Goal: Find specific page/section: Find specific page/section

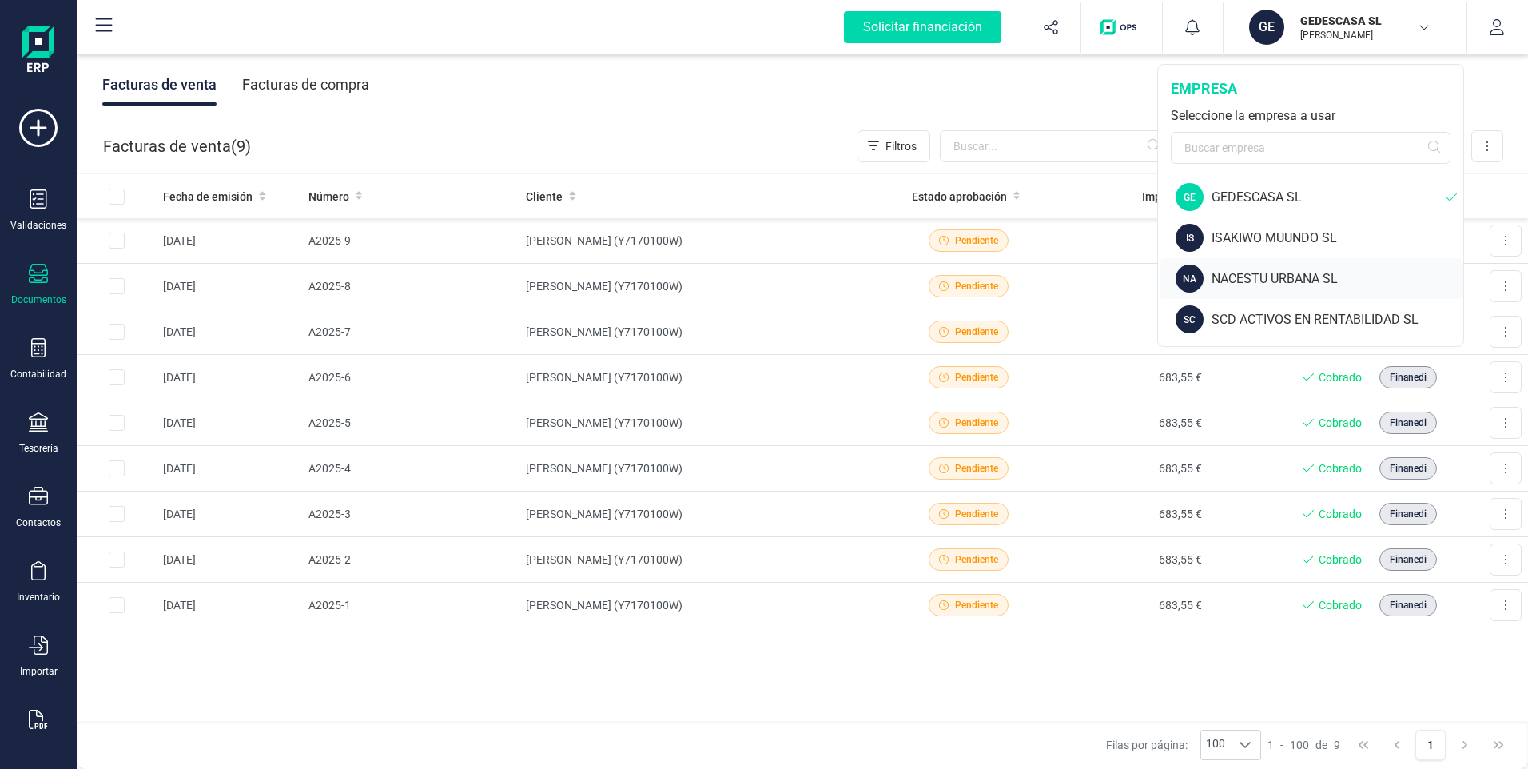
click at [1245, 276] on div "NACESTU URBANA SL" at bounding box center [1337, 278] width 252 height 19
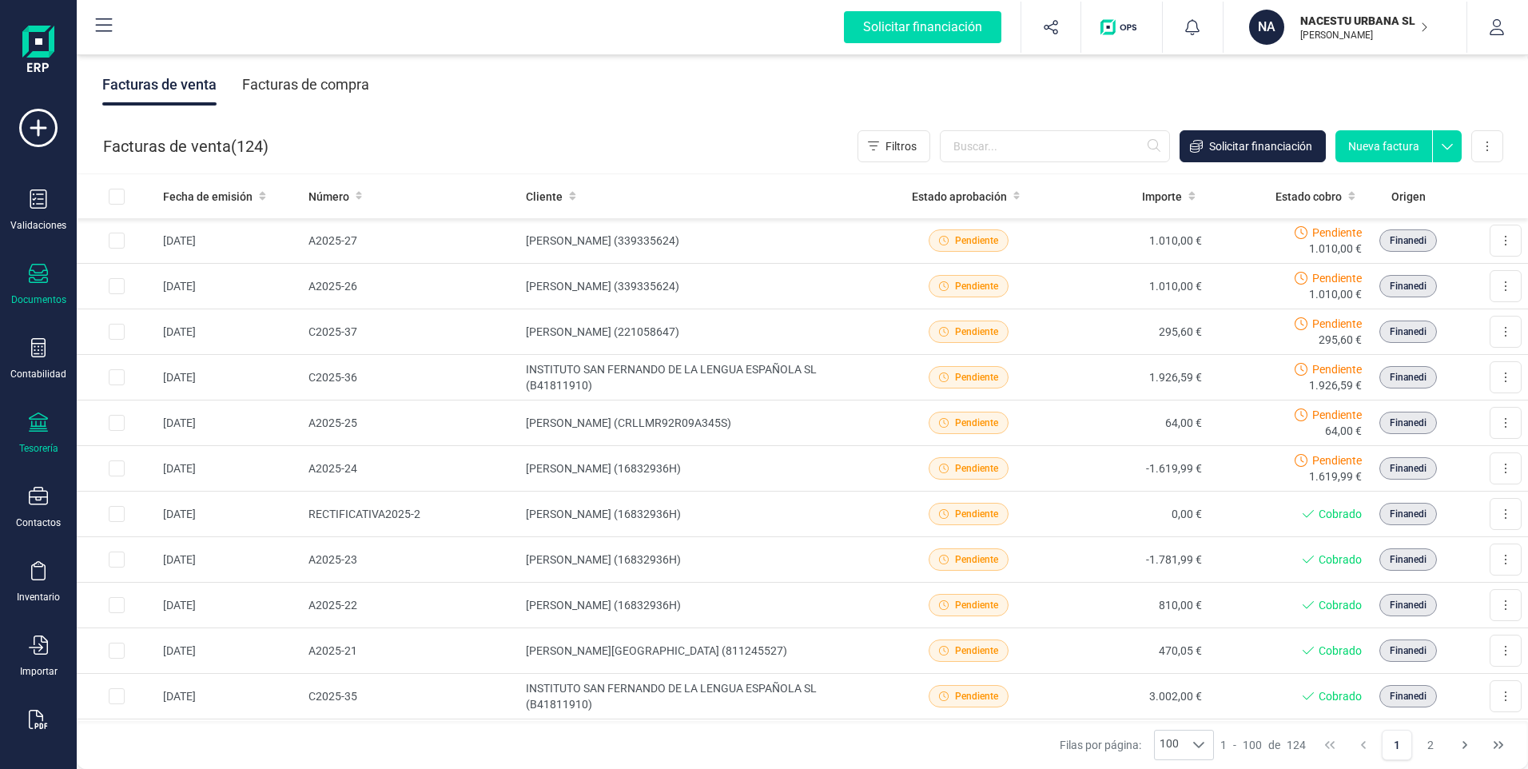
click at [46, 427] on icon at bounding box center [38, 421] width 19 height 19
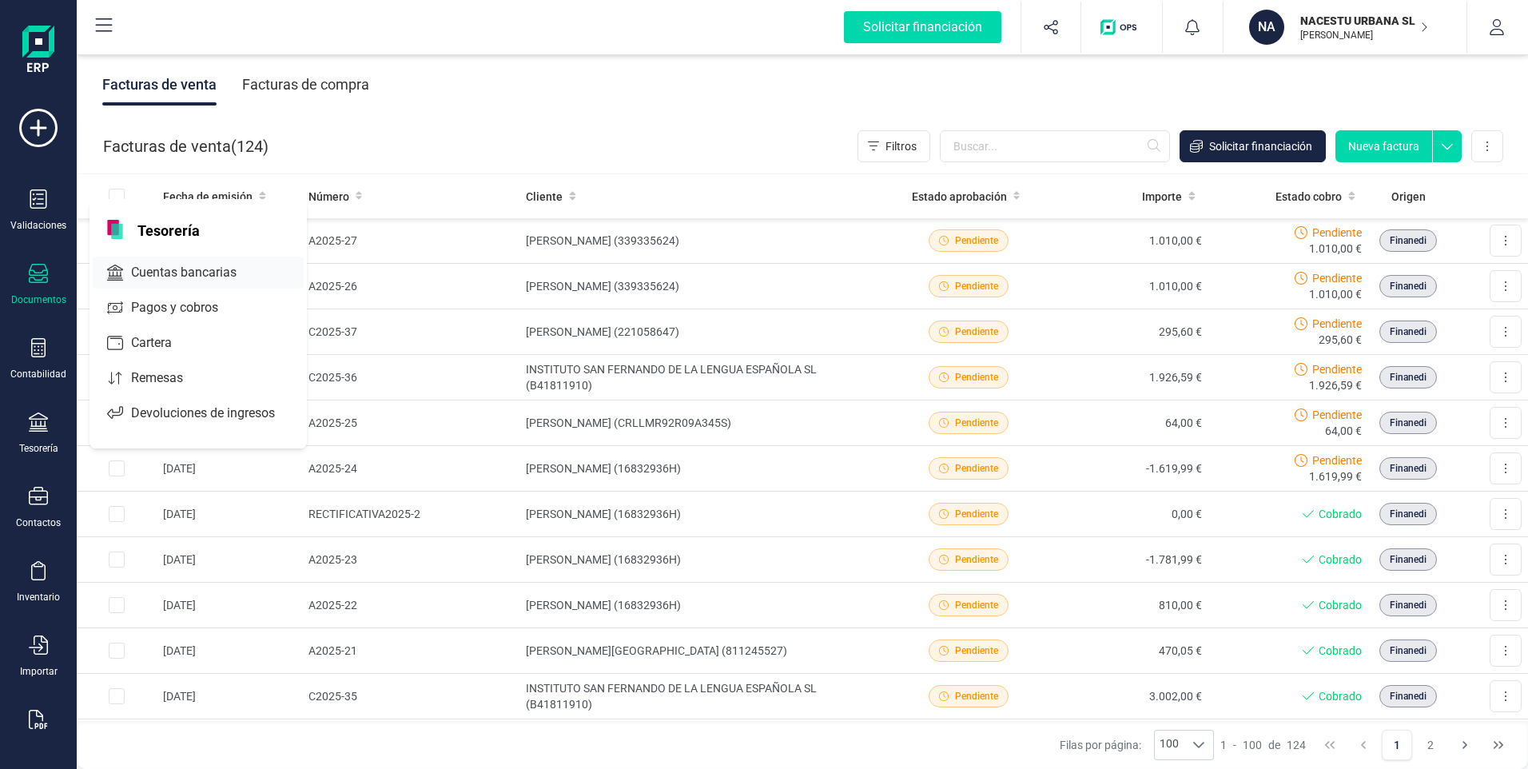
click at [202, 266] on span "Cuentas bancarias" at bounding box center [195, 272] width 141 height 19
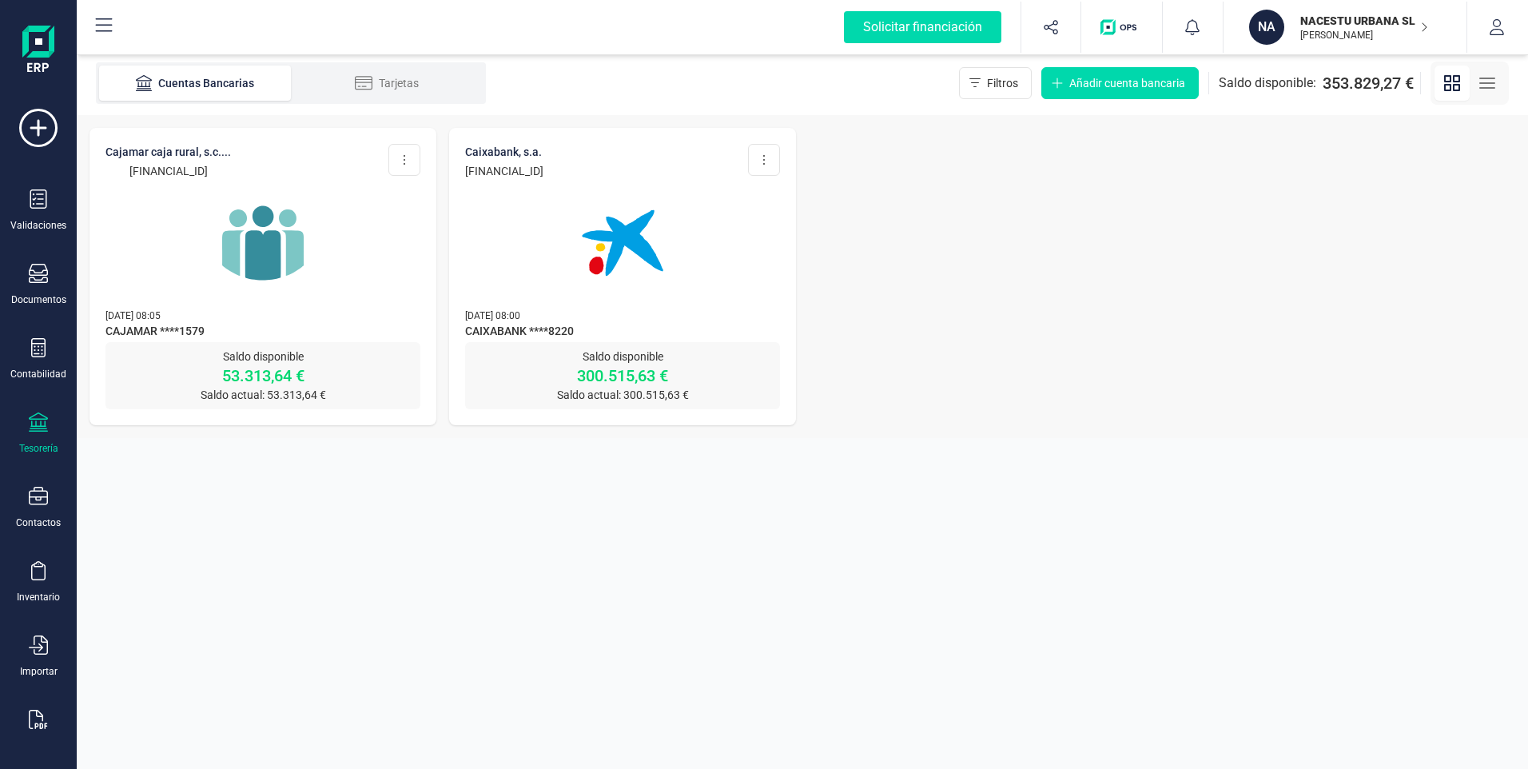
click at [262, 221] on img at bounding box center [263, 243] width 134 height 134
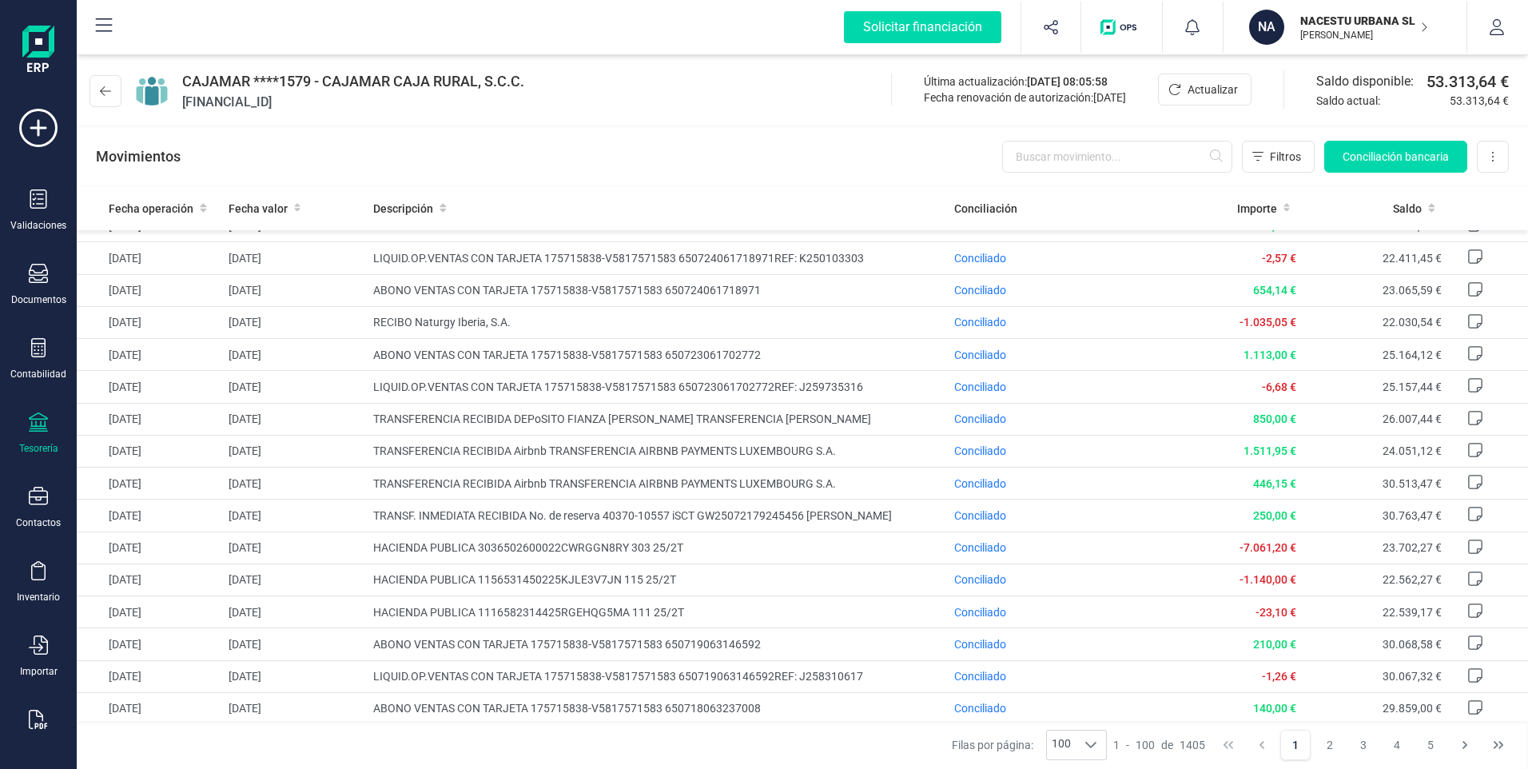
scroll to position [3066, 0]
click at [1331, 748] on button "2" at bounding box center [1329, 744] width 30 height 30
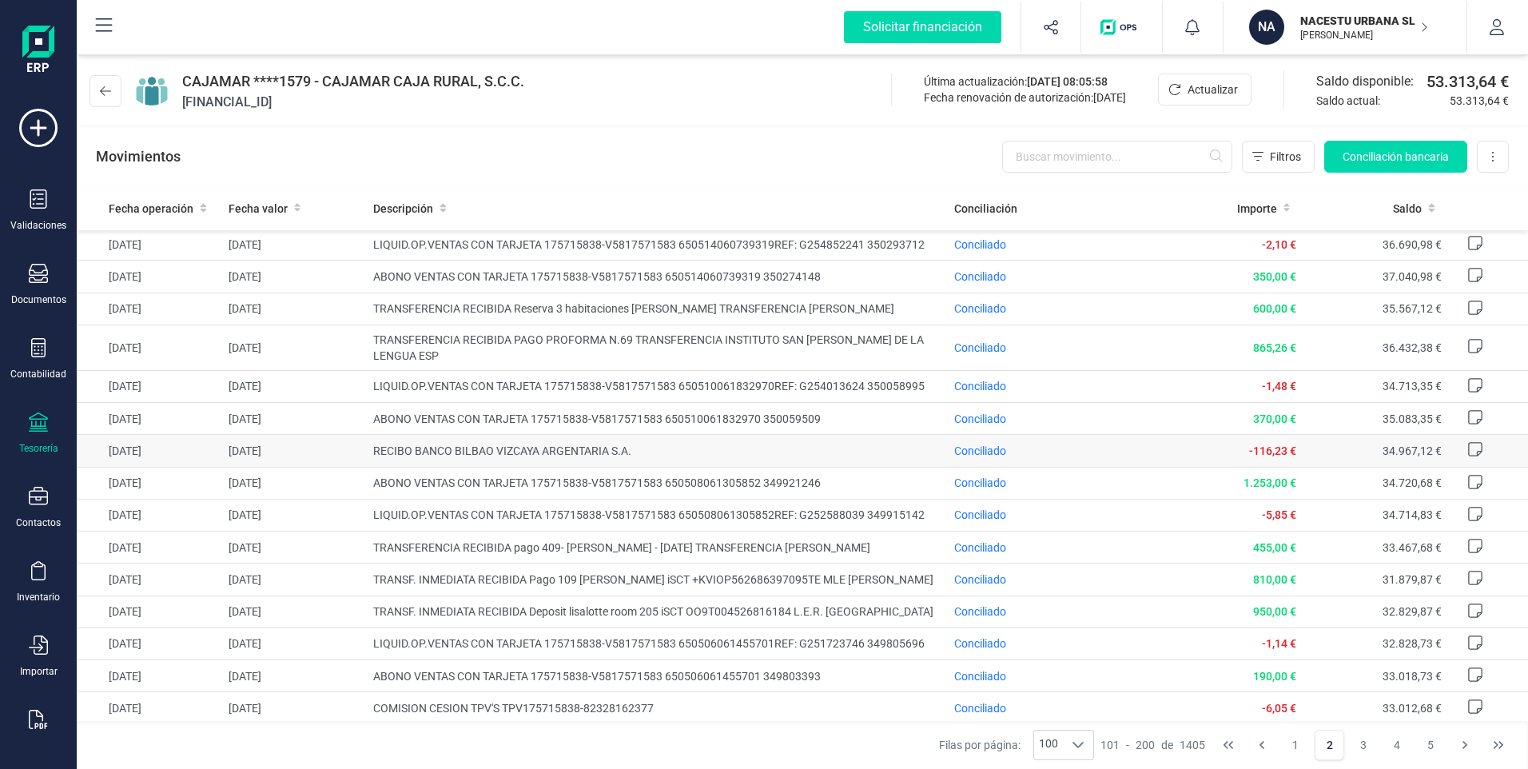
scroll to position [3040, 0]
click at [1363, 753] on button "3" at bounding box center [1363, 744] width 30 height 30
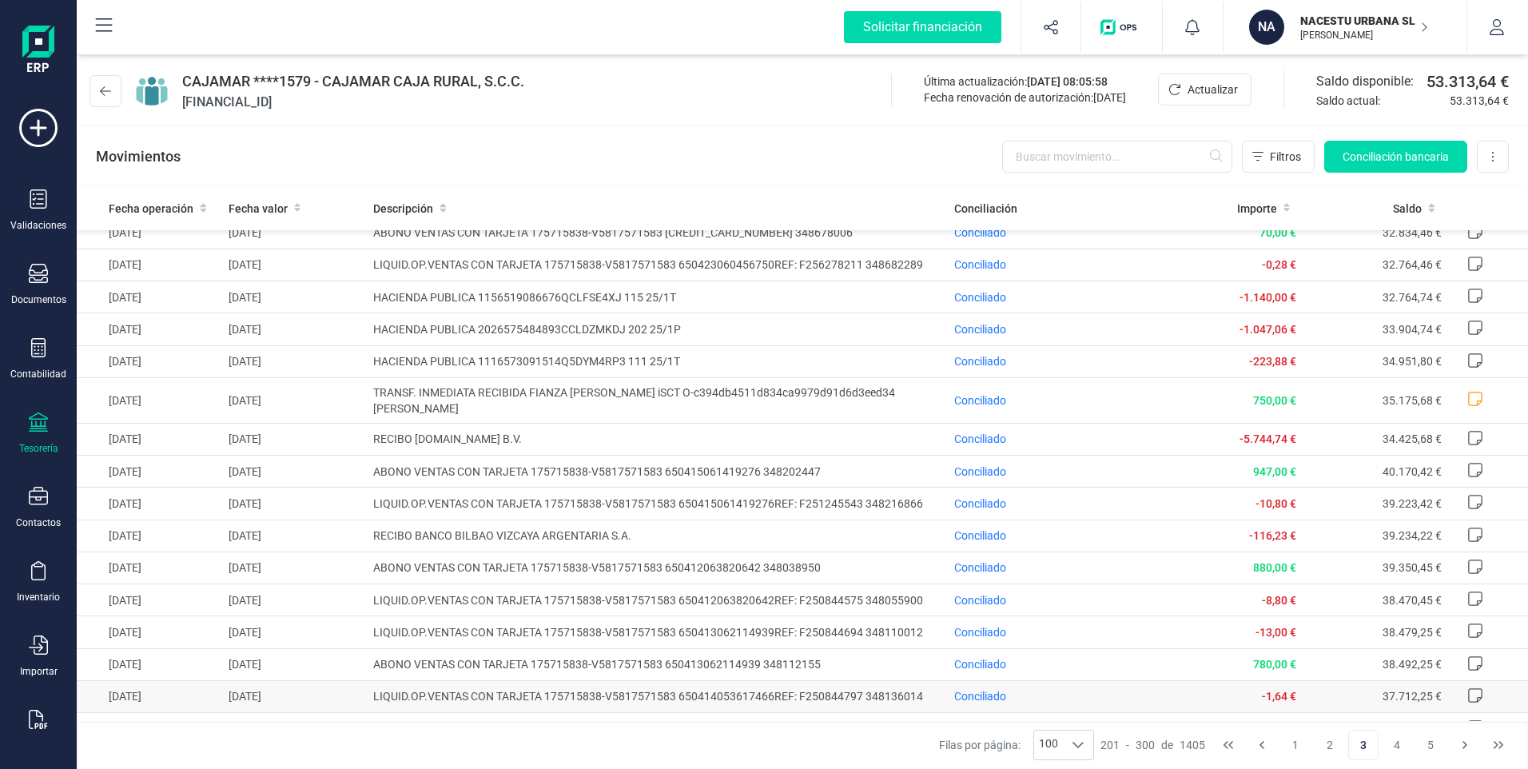
scroll to position [639, 0]
click at [1296, 747] on button "1" at bounding box center [1295, 744] width 30 height 30
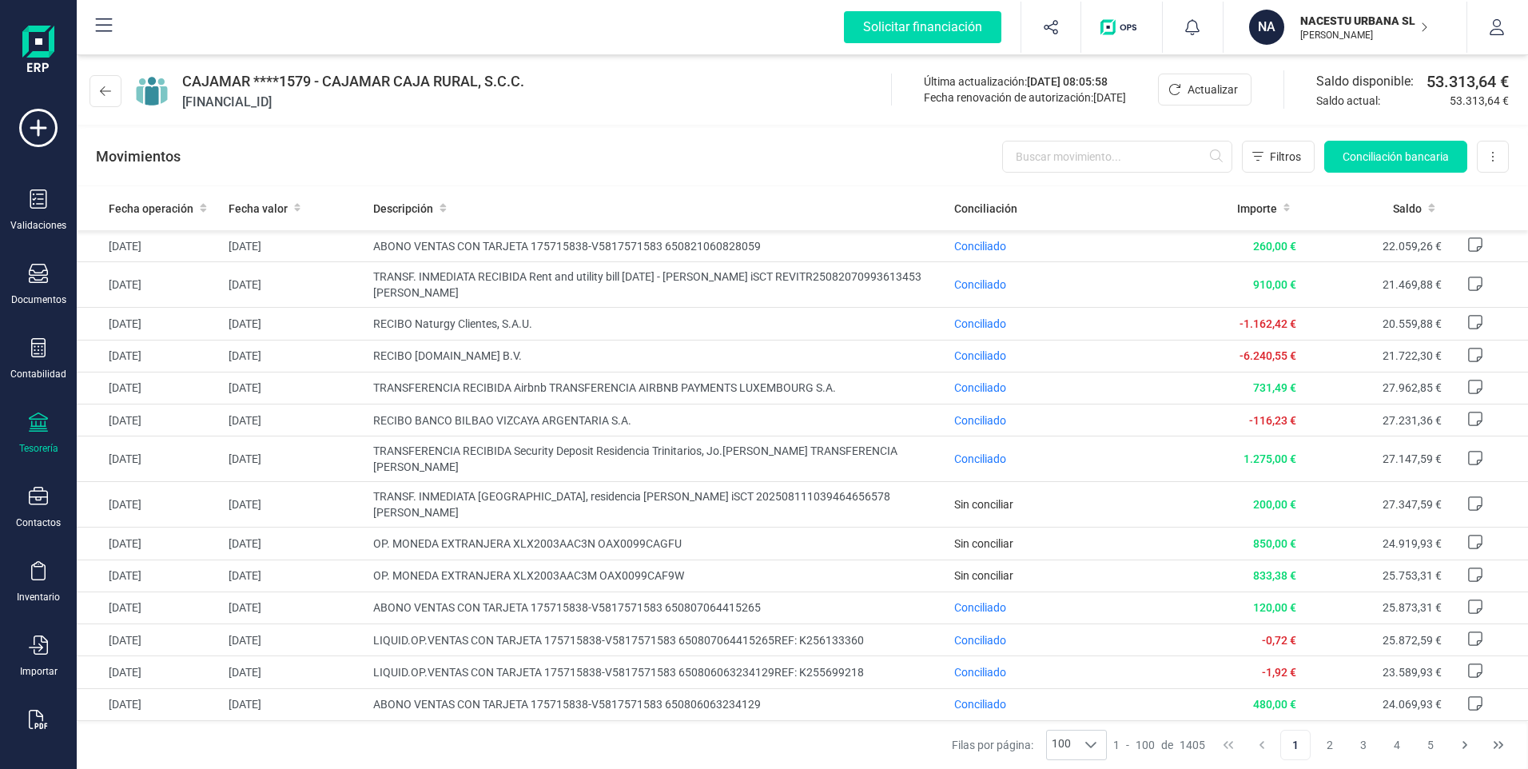
scroll to position [1997, 0]
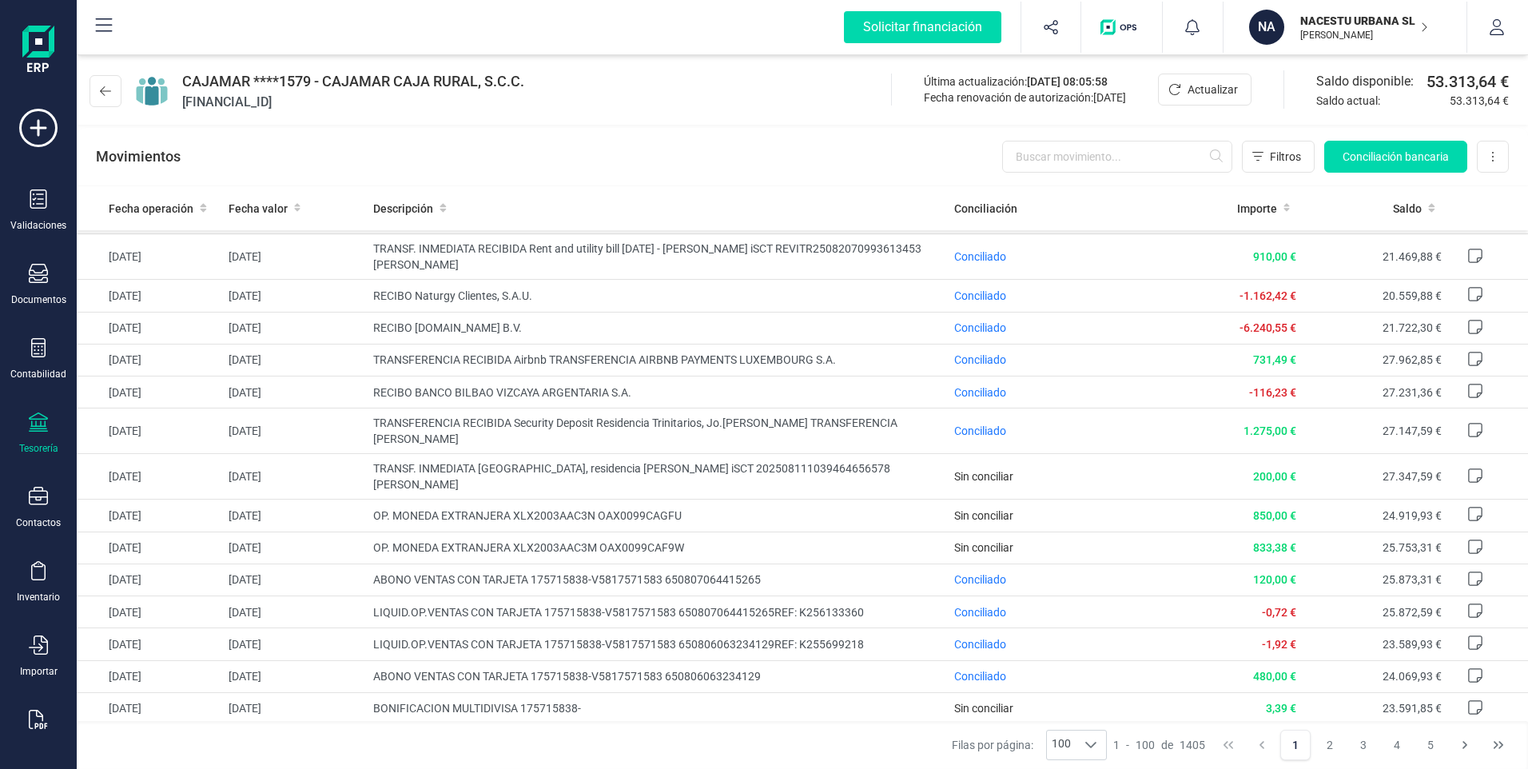
click at [1325, 26] on p "NACESTU URBANA SL" at bounding box center [1364, 21] width 128 height 16
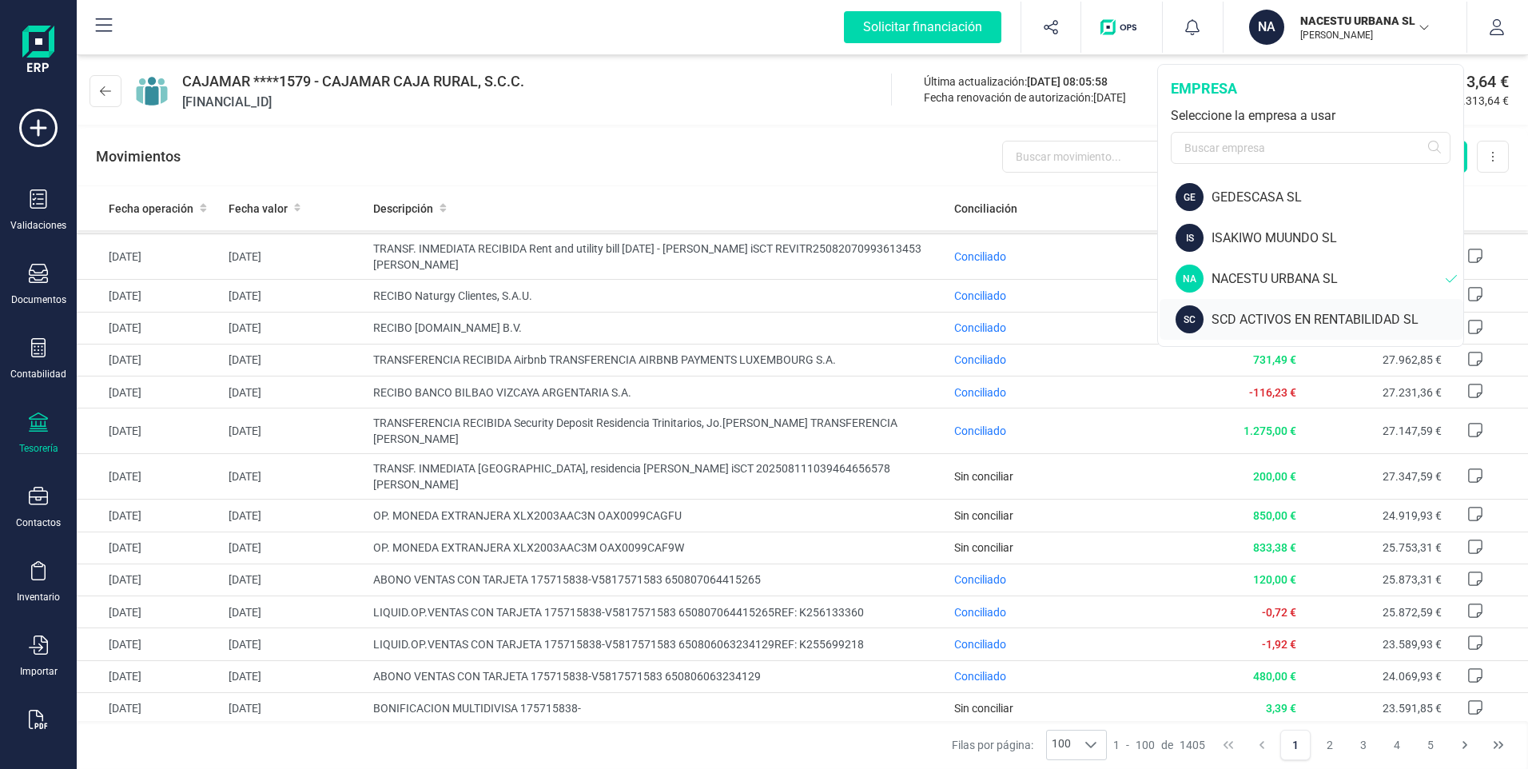
click at [1254, 319] on div "SCD ACTIVOS EN RENTABILIDAD SL" at bounding box center [1337, 319] width 252 height 19
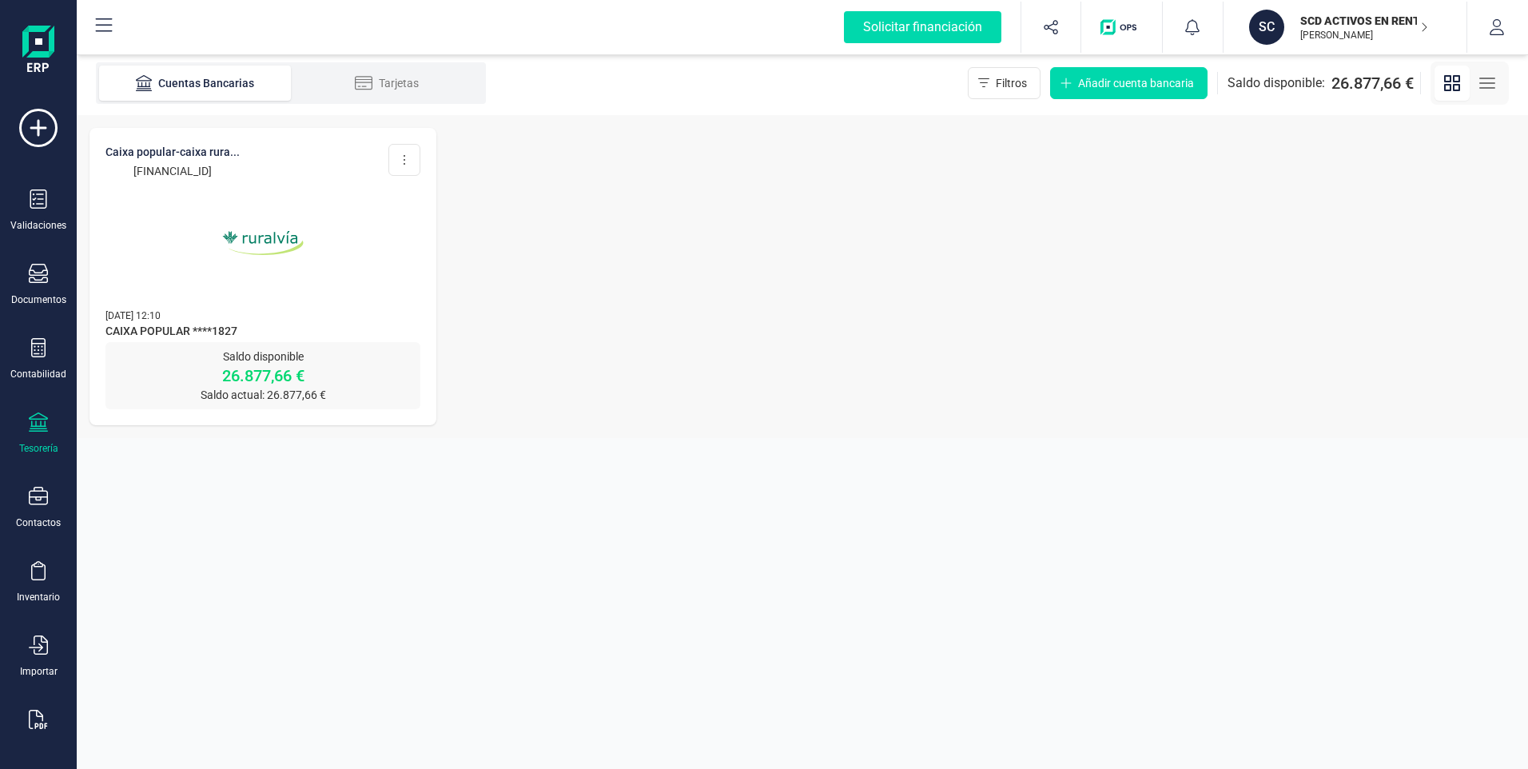
click at [256, 370] on p "26.877,66 €" at bounding box center [262, 375] width 315 height 22
click at [260, 373] on p "26.877,66 €" at bounding box center [262, 375] width 315 height 22
click at [255, 244] on img at bounding box center [263, 243] width 134 height 134
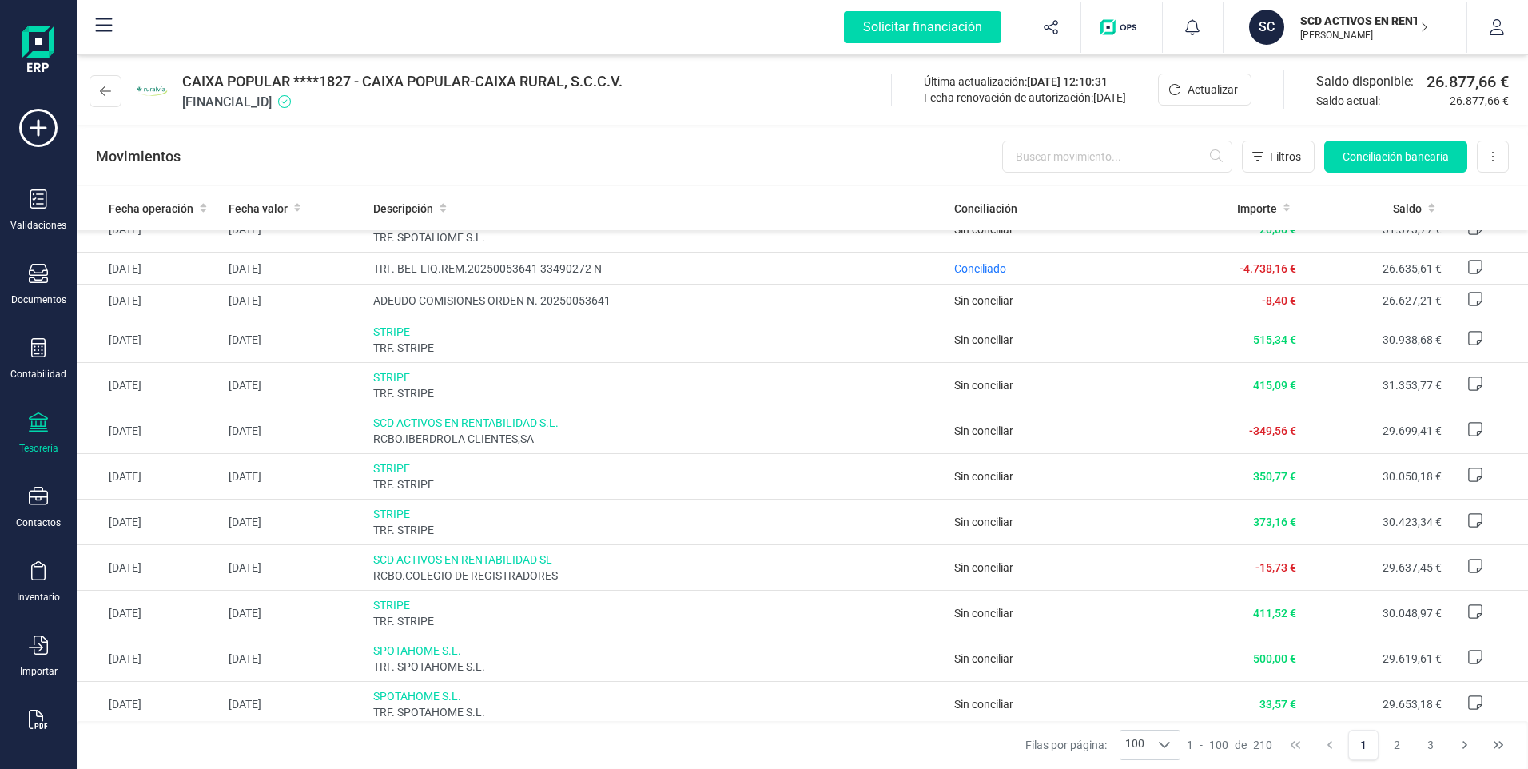
scroll to position [240, 0]
